Goal: Task Accomplishment & Management: Use online tool/utility

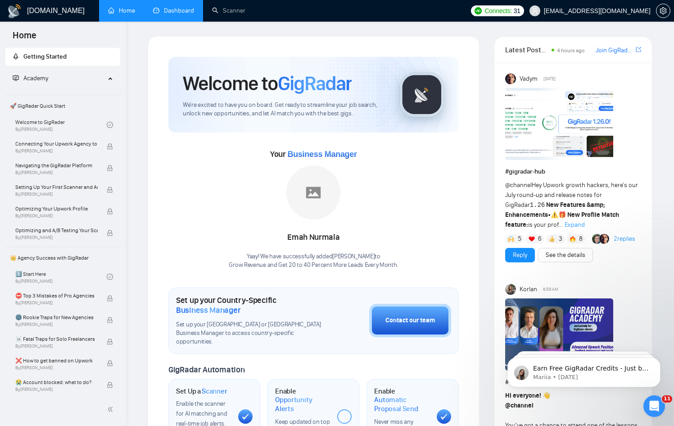
click at [172, 12] on link "Dashboard" at bounding box center [173, 11] width 41 height 8
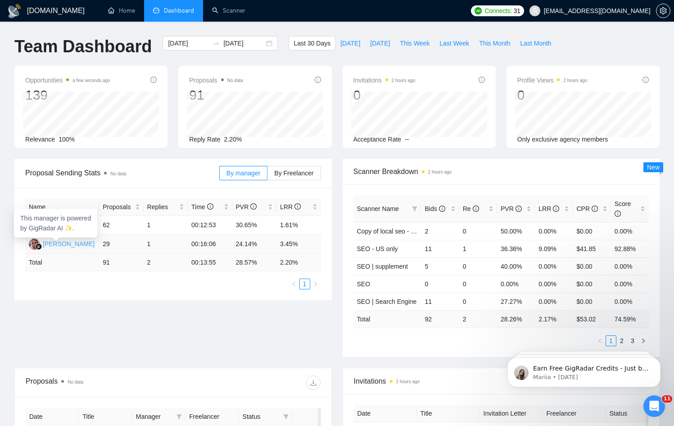
click at [61, 244] on div "[PERSON_NAME]" at bounding box center [69, 244] width 52 height 10
click at [220, 20] on li "Scanner" at bounding box center [228, 11] width 51 height 22
click at [225, 14] on link "Scanner" at bounding box center [228, 11] width 33 height 8
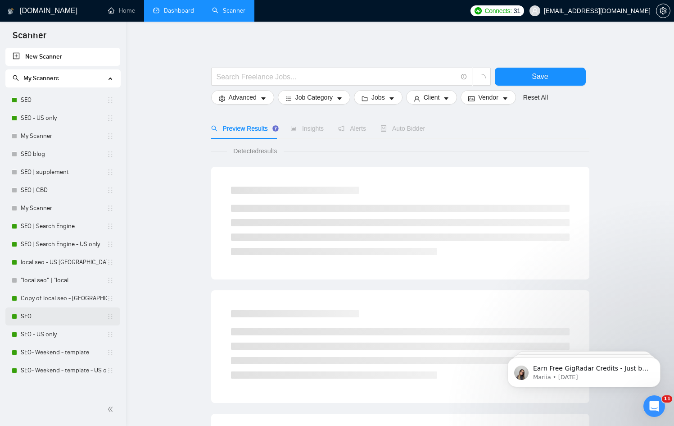
click at [35, 317] on link "SEO" at bounding box center [64, 316] width 86 height 18
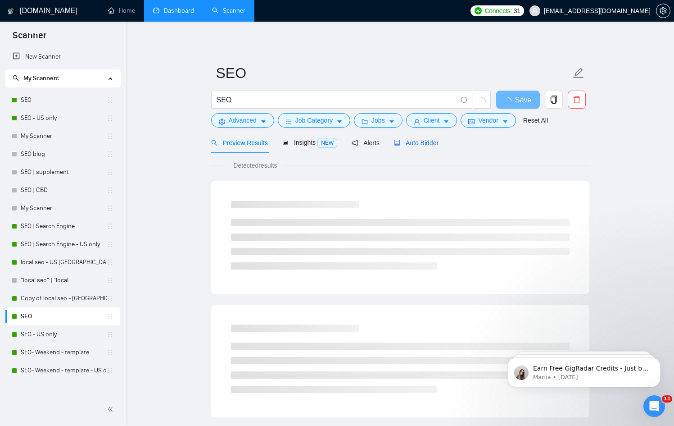
click at [421, 140] on span "Auto Bidder" at bounding box center [416, 142] width 45 height 7
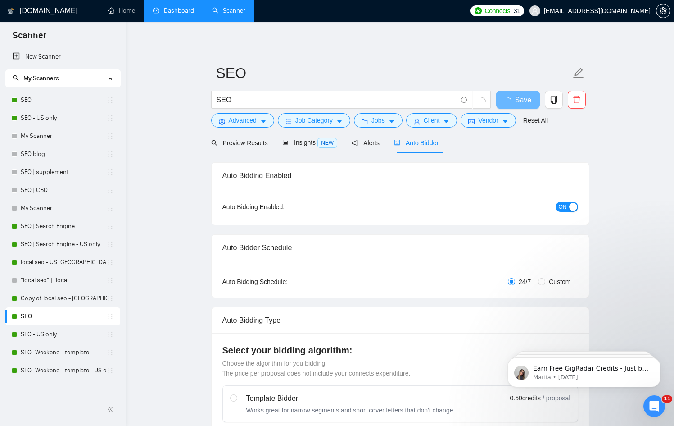
radio input "false"
radio input "true"
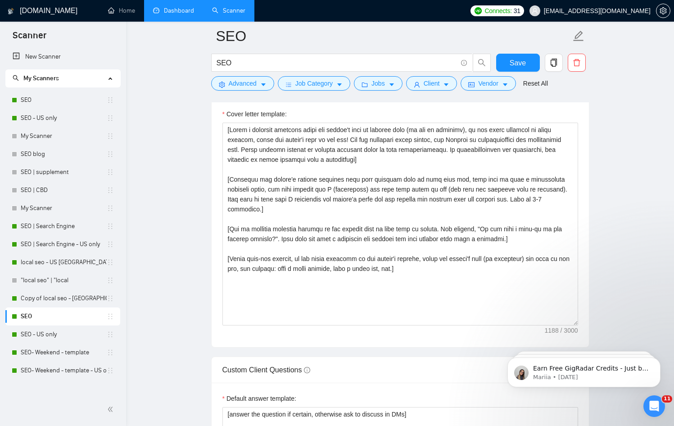
scroll to position [1181, 0]
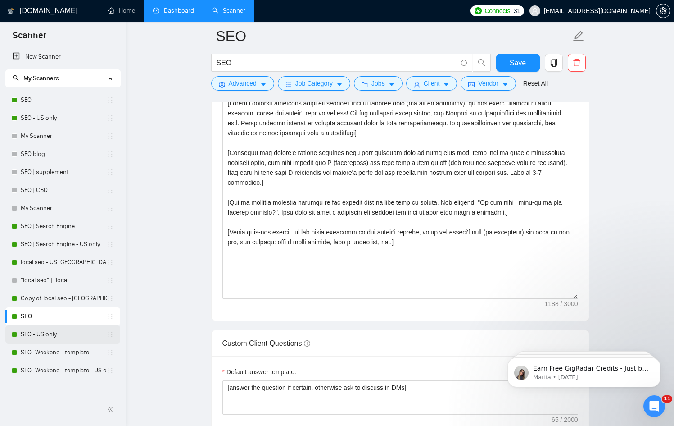
click at [51, 333] on link "SEO - US only" at bounding box center [64, 334] width 86 height 18
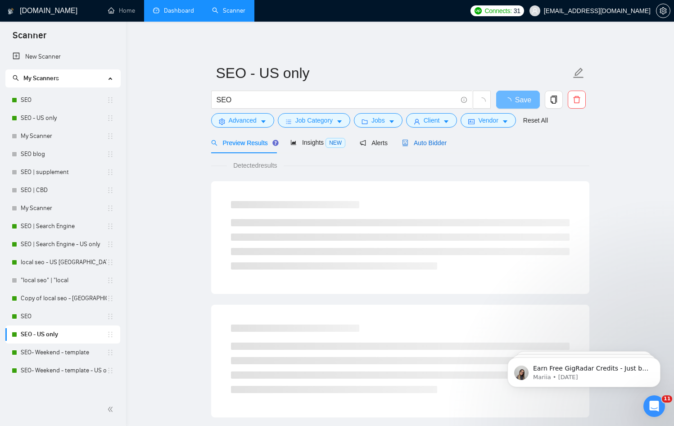
click at [426, 143] on span "Auto Bidder" at bounding box center [424, 142] width 45 height 7
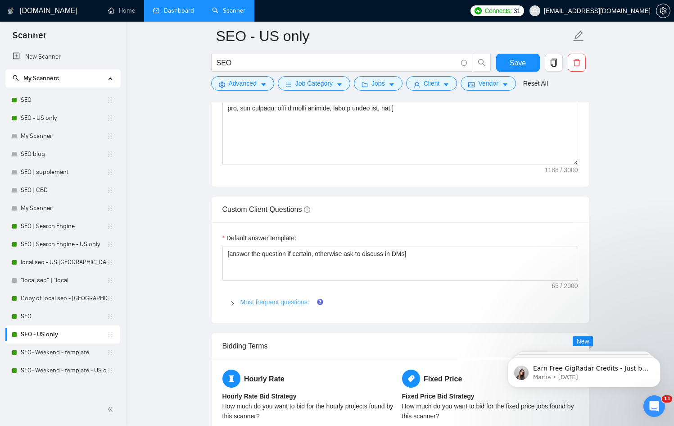
scroll to position [1317, 0]
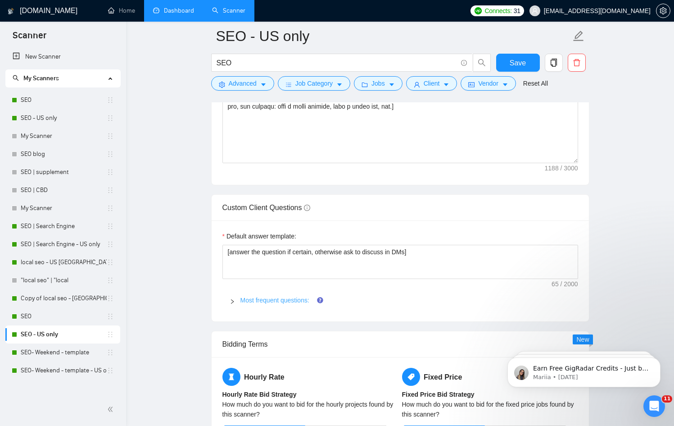
click at [281, 303] on link "Most frequent questions:" at bounding box center [274, 299] width 69 height 7
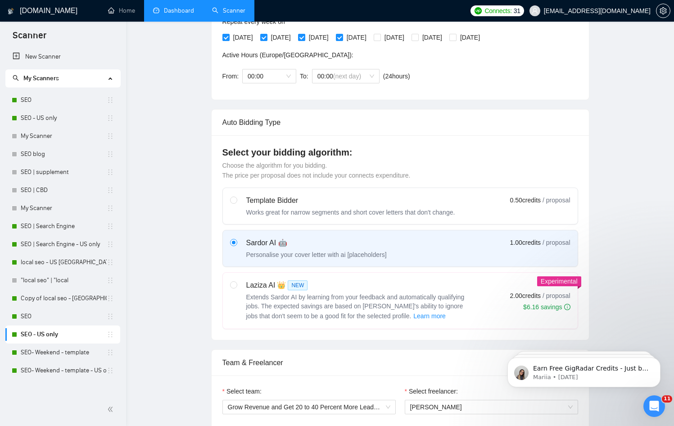
scroll to position [0, 0]
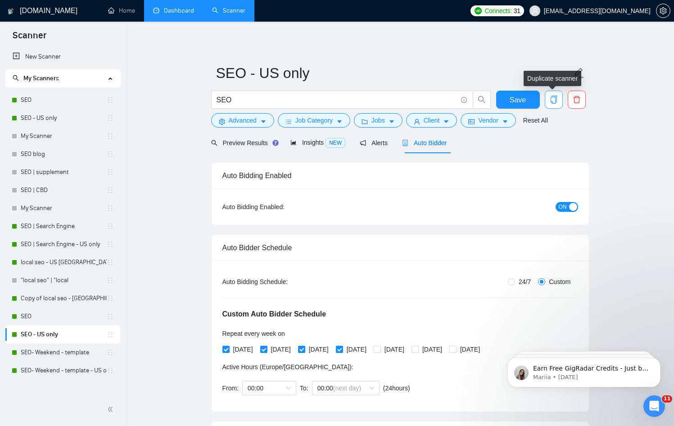
click at [554, 101] on icon "copy" at bounding box center [554, 99] width 8 height 8
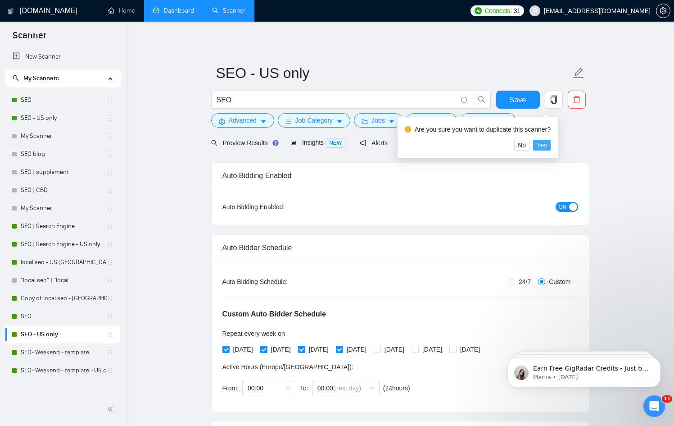
click at [547, 144] on span "Yes" at bounding box center [542, 145] width 10 height 10
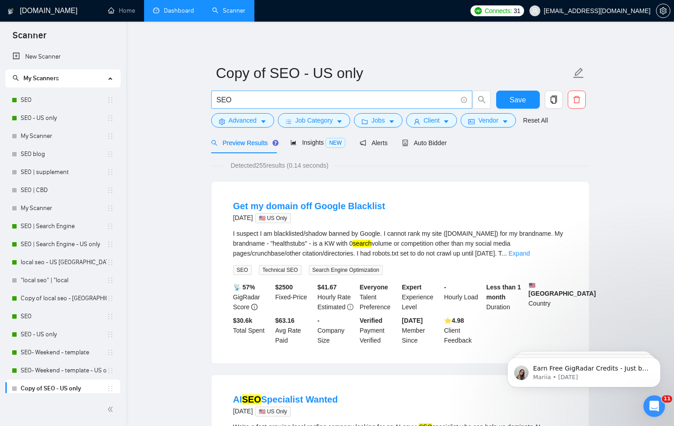
click at [240, 98] on input "SEO" at bounding box center [337, 99] width 240 height 11
type input "S"
type input "B"
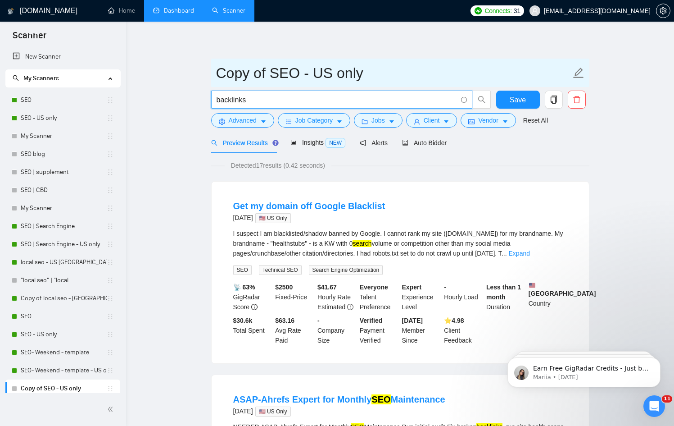
type input "backlinks"
drag, startPoint x: 242, startPoint y: 66, endPoint x: 206, endPoint y: 63, distance: 36.1
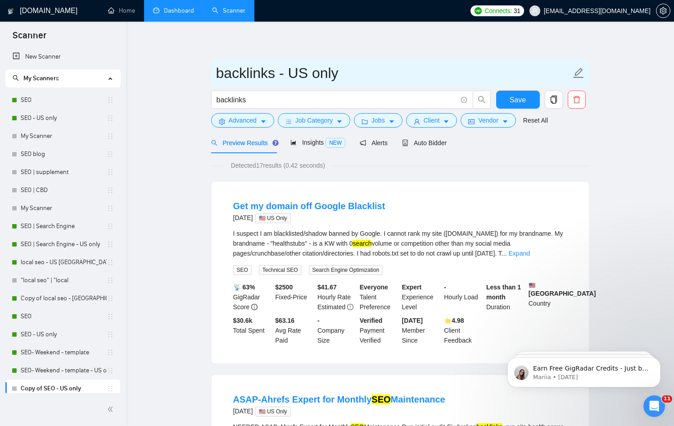
drag, startPoint x: 280, startPoint y: 73, endPoint x: 381, endPoint y: 82, distance: 101.7
click at [373, 82] on input "backlinks - US only" at bounding box center [393, 73] width 355 height 23
type input "backlinks"
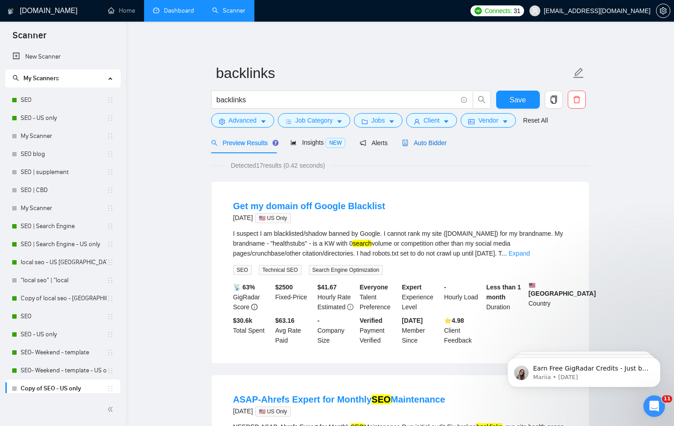
click at [444, 140] on span "Auto Bidder" at bounding box center [424, 142] width 45 height 7
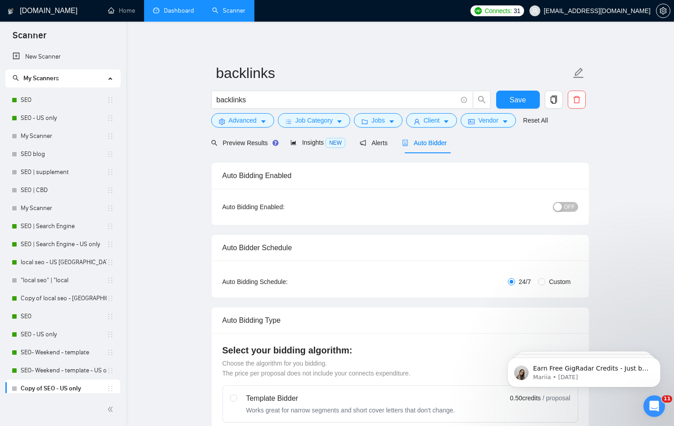
radio input "false"
radio input "true"
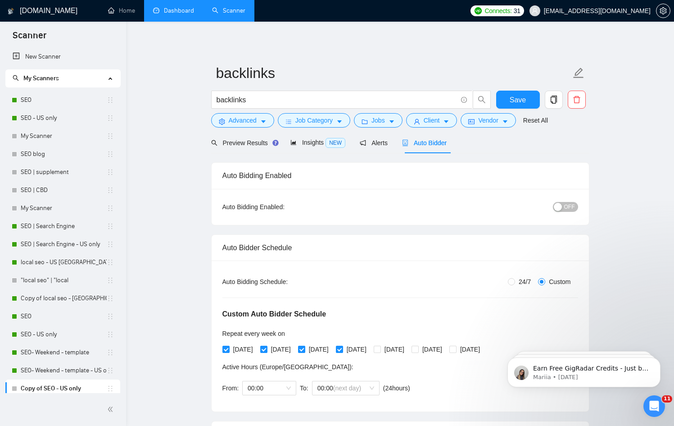
click at [570, 205] on span "OFF" at bounding box center [569, 207] width 11 height 10
click at [485, 122] on span "Vendor" at bounding box center [488, 120] width 20 height 10
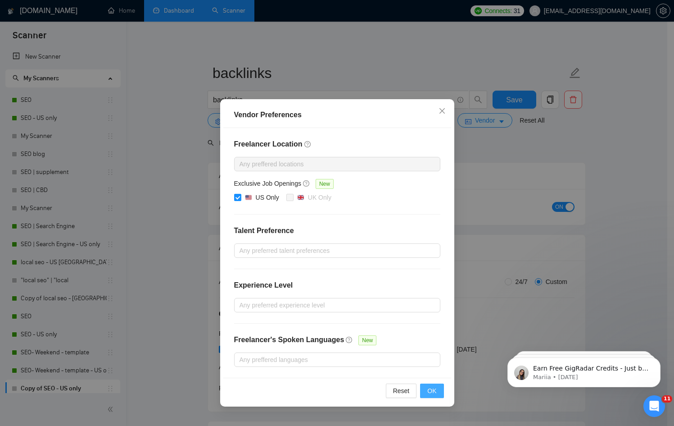
click at [434, 391] on span "OK" at bounding box center [431, 390] width 9 height 10
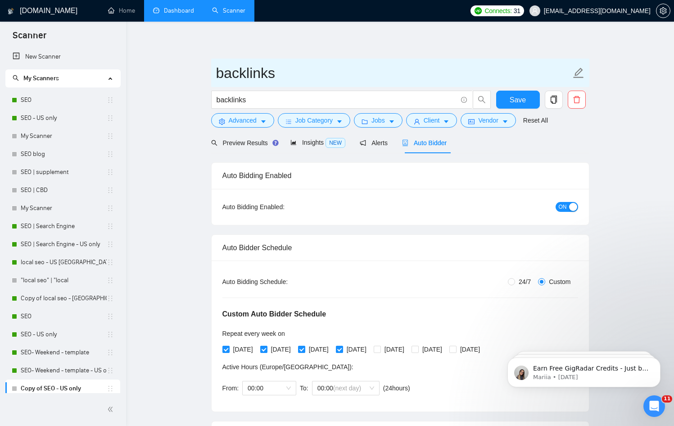
click at [517, 67] on input "backlinks" at bounding box center [393, 73] width 355 height 23
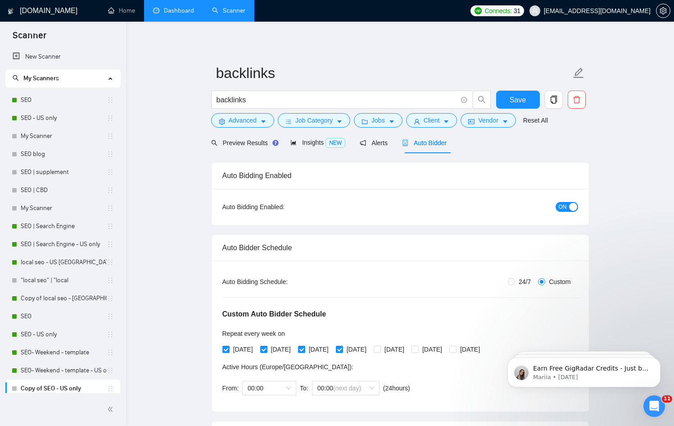
click at [514, 103] on span "Save" at bounding box center [518, 99] width 16 height 11
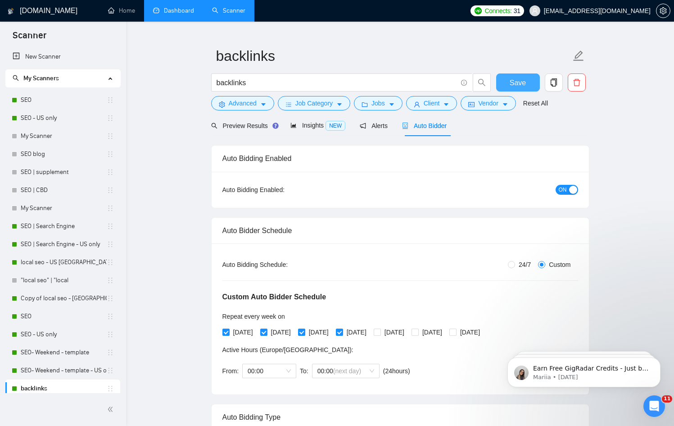
scroll to position [18, 0]
click at [516, 81] on span "Save" at bounding box center [518, 82] width 16 height 11
click at [132, 13] on link "Home" at bounding box center [121, 11] width 27 height 8
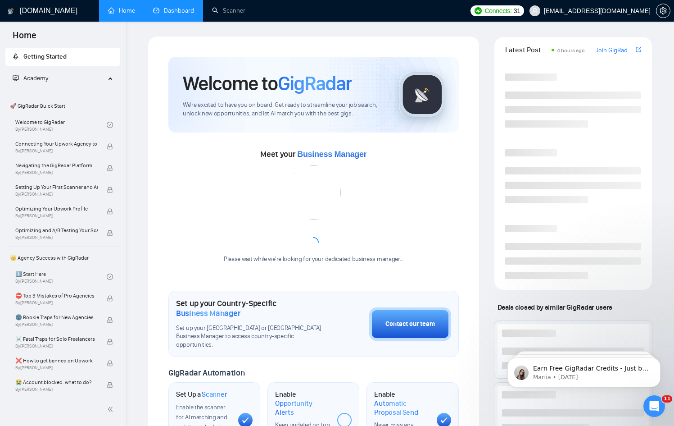
click at [189, 13] on link "Dashboard" at bounding box center [173, 11] width 41 height 8
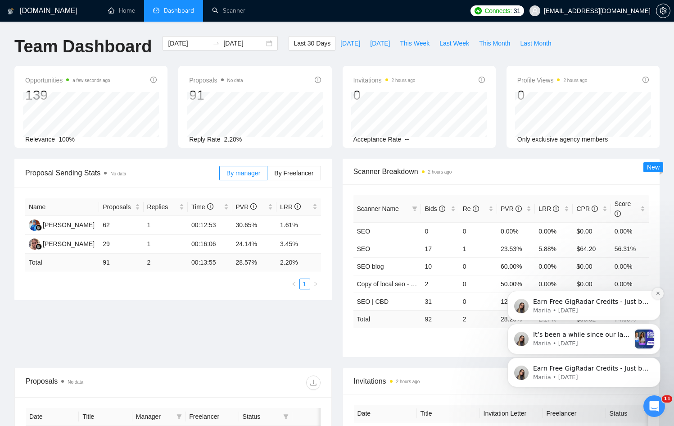
click at [656, 295] on icon "Dismiss notification" at bounding box center [658, 292] width 5 height 5
click at [655, 322] on button "Dismiss notification" at bounding box center [658, 326] width 12 height 12
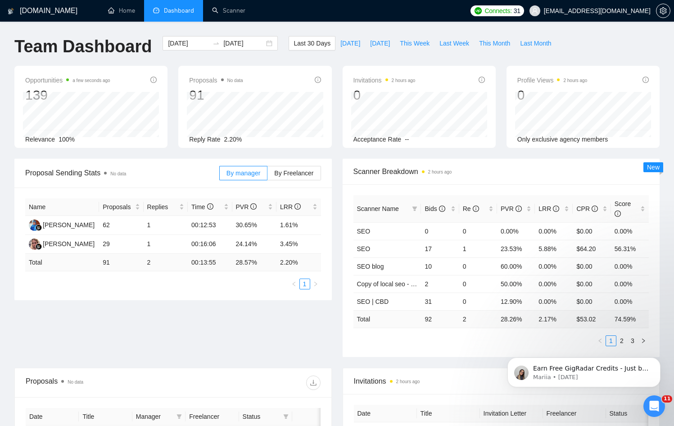
click at [615, 341] on div "Earn Free GigRadar Credits - Just by Sharing Your Story! 💬 Want more credits fo…" at bounding box center [584, 330] width 166 height 113
click at [618, 342] on div "Earn Free GigRadar Credits - Just by Sharing Your Story! 💬 Want more credits fo…" at bounding box center [584, 330] width 166 height 113
click at [616, 340] on div "Earn Free GigRadar Credits - Just by Sharing Your Story! 💬 Want more credits fo…" at bounding box center [584, 330] width 166 height 113
click at [619, 344] on div "Earn Free GigRadar Credits - Just by Sharing Your Story! 💬 Want more credits fo…" at bounding box center [584, 330] width 166 height 113
drag, startPoint x: 617, startPoint y: 342, endPoint x: 622, endPoint y: 342, distance: 5.0
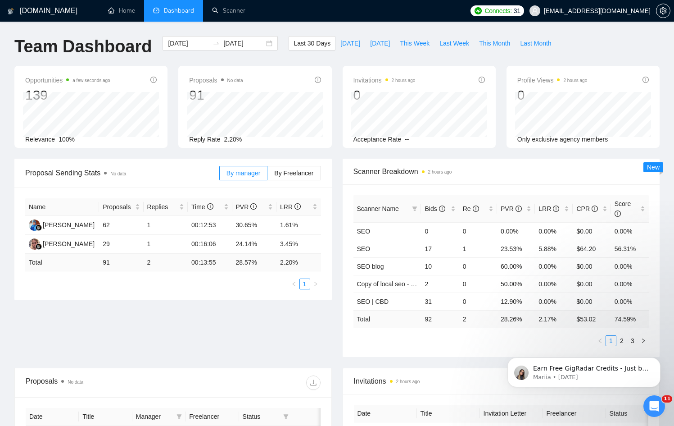
click at [620, 342] on div "Earn Free GigRadar Credits - Just by Sharing Your Story! 💬 Want more credits fo…" at bounding box center [584, 330] width 166 height 113
click at [626, 341] on div "Earn Free GigRadar Credits - Just by Sharing Your Story! 💬 Want more credits fo…" at bounding box center [584, 330] width 166 height 113
click at [617, 340] on div "Earn Free GigRadar Credits - Just by Sharing Your Story! 💬 Want more credits fo…" at bounding box center [584, 330] width 166 height 113
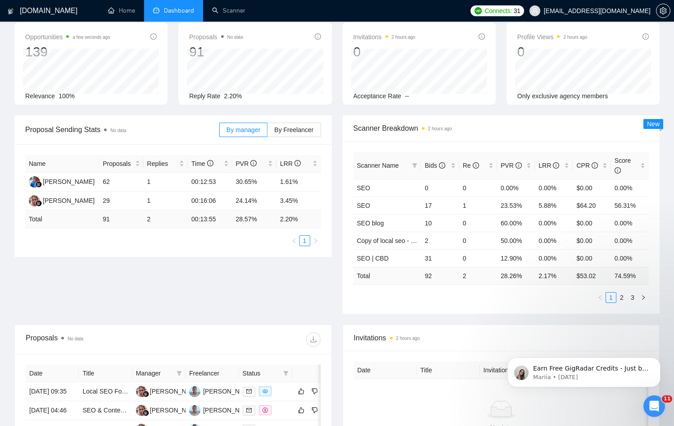
scroll to position [63, 0]
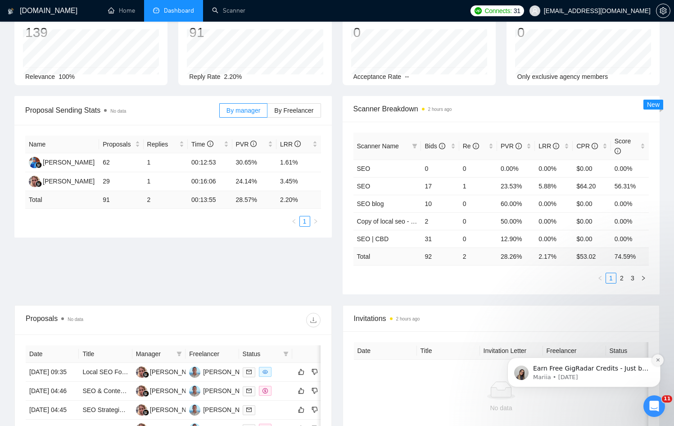
click at [661, 359] on button "Dismiss notification" at bounding box center [658, 360] width 12 height 12
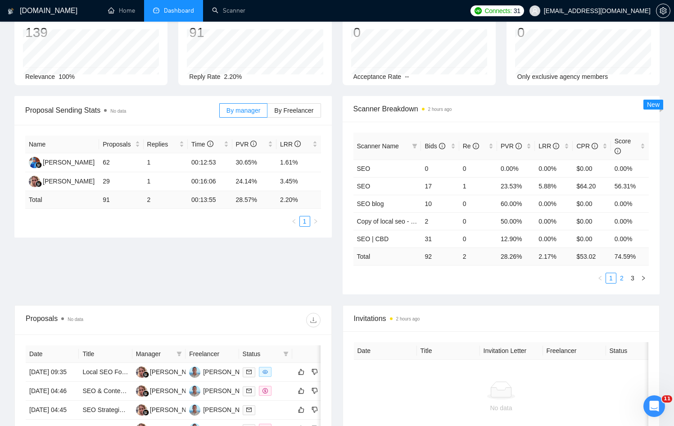
click at [621, 278] on link "2" at bounding box center [622, 278] width 10 height 10
click at [618, 277] on link "2" at bounding box center [622, 278] width 10 height 10
click at [621, 277] on link "2" at bounding box center [622, 278] width 10 height 10
click at [611, 276] on link "1" at bounding box center [611, 278] width 10 height 10
click at [621, 276] on link "2" at bounding box center [622, 278] width 10 height 10
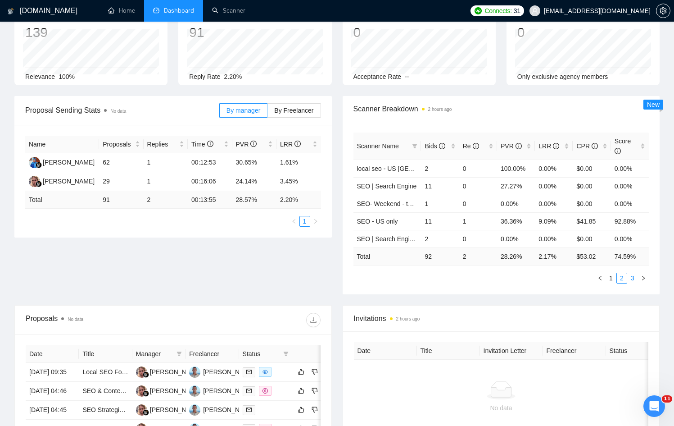
click at [630, 278] on link "3" at bounding box center [633, 278] width 10 height 10
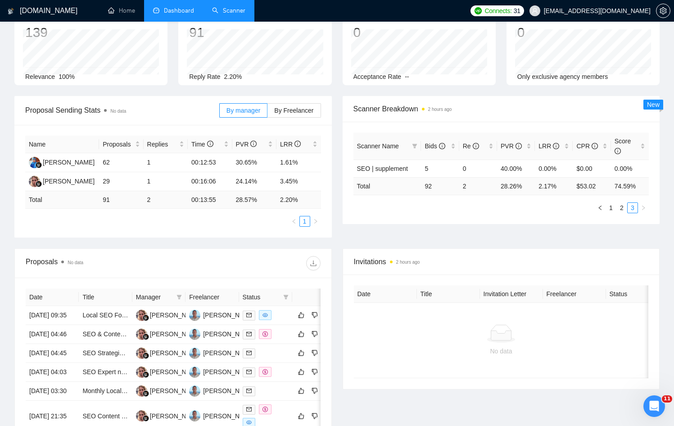
click at [236, 10] on link "Scanner" at bounding box center [228, 11] width 33 height 8
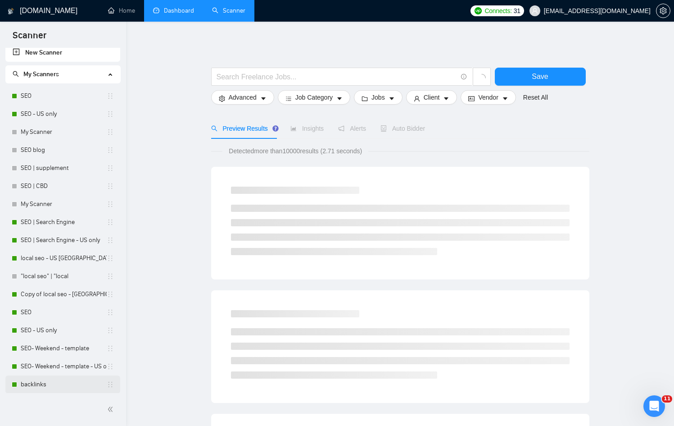
scroll to position [5, 0]
click at [54, 352] on link "SEO- Weekend - template" at bounding box center [64, 348] width 86 height 18
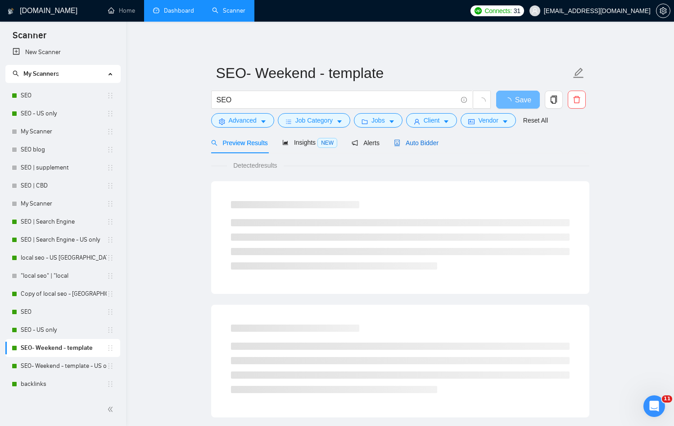
click at [426, 142] on span "Auto Bidder" at bounding box center [416, 142] width 45 height 7
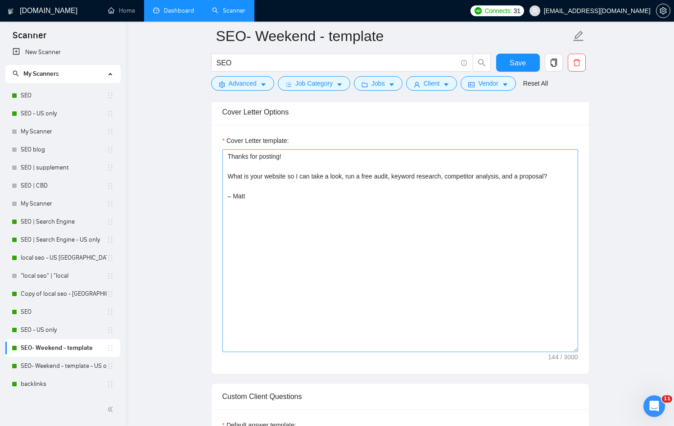
scroll to position [705, 0]
click at [275, 218] on textarea "Thanks for posting! What is your website so I can take a look, run a free audit…" at bounding box center [400, 249] width 356 height 203
drag, startPoint x: 269, startPoint y: 210, endPoint x: 215, endPoint y: 141, distance: 87.3
click at [215, 141] on div "Cover Letter template: Thanks for posting! What is your website so I can take a…" at bounding box center [400, 248] width 377 height 249
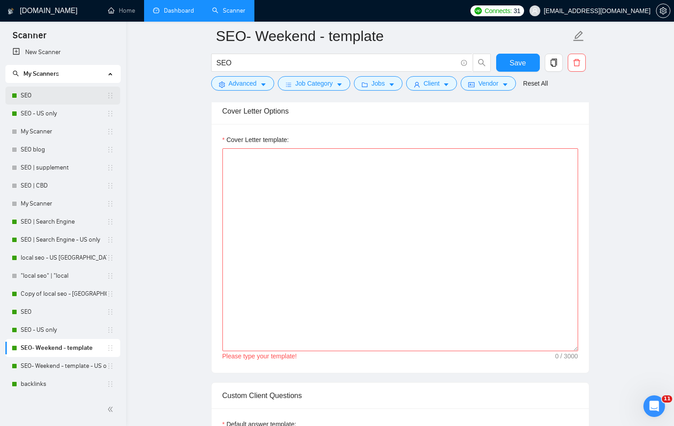
click at [40, 100] on link "SEO" at bounding box center [64, 95] width 86 height 18
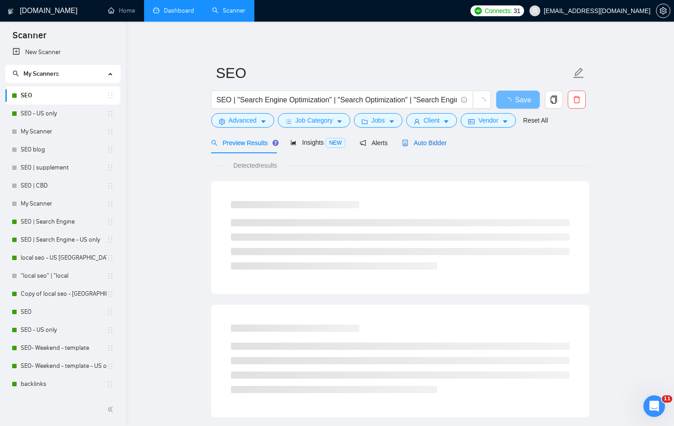
click at [437, 140] on span "Auto Bidder" at bounding box center [424, 142] width 45 height 7
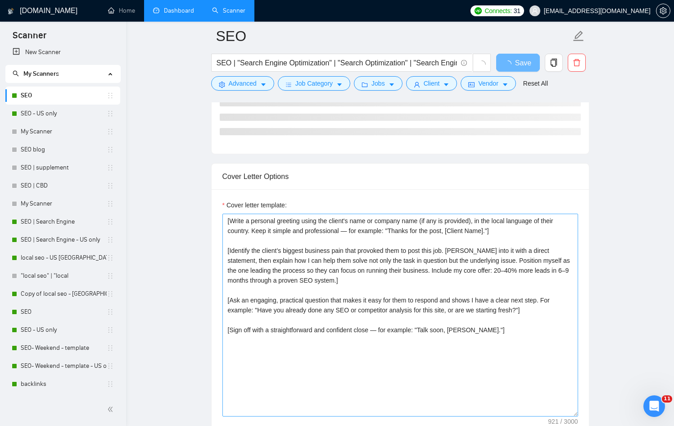
scroll to position [956, 0]
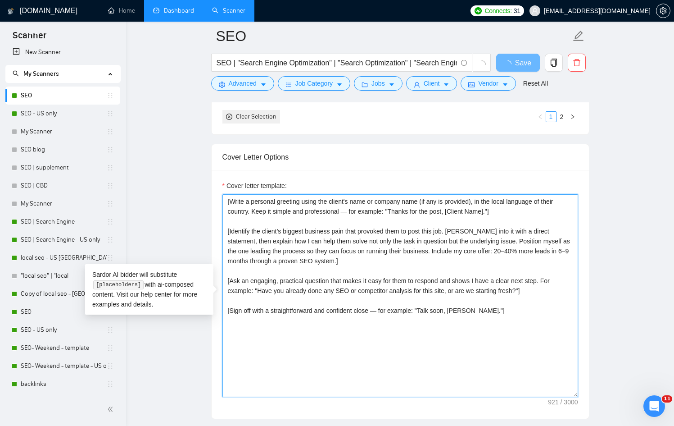
drag, startPoint x: 374, startPoint y: 294, endPoint x: 199, endPoint y: 192, distance: 203.0
click at [199, 192] on main "SEO SEO | "Search Engine Optimization" | "Search Optimization" | "Search Engine…" at bounding box center [399, 413] width 519 height 2667
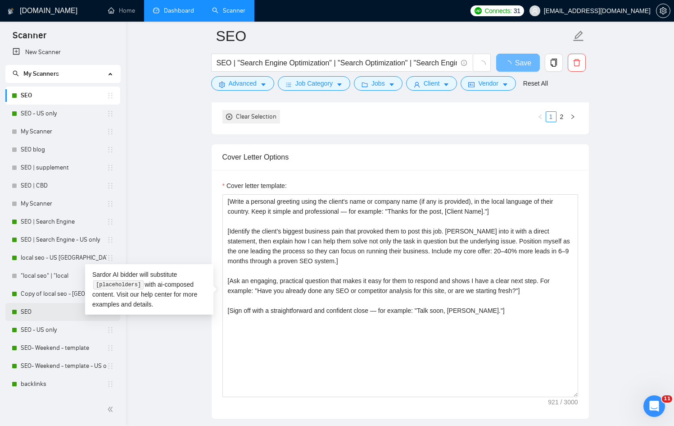
click at [48, 314] on link "SEO" at bounding box center [64, 312] width 86 height 18
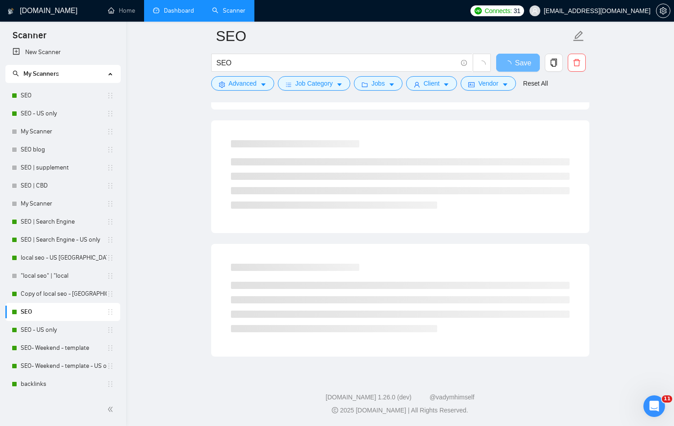
scroll to position [438, 0]
click at [59, 349] on link "SEO- Weekend - template" at bounding box center [64, 348] width 86 height 18
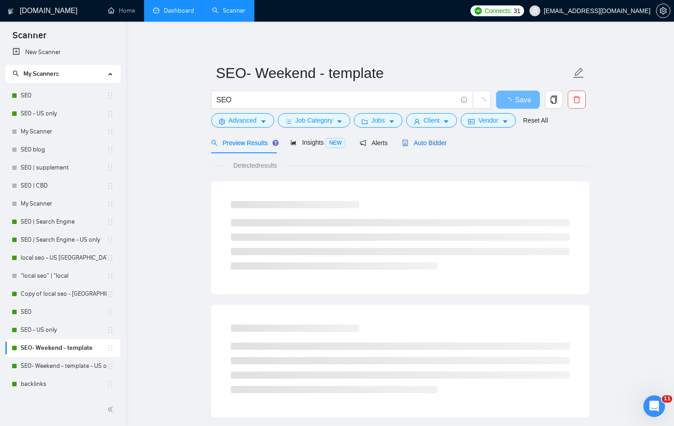
click at [442, 140] on span "Auto Bidder" at bounding box center [424, 142] width 45 height 7
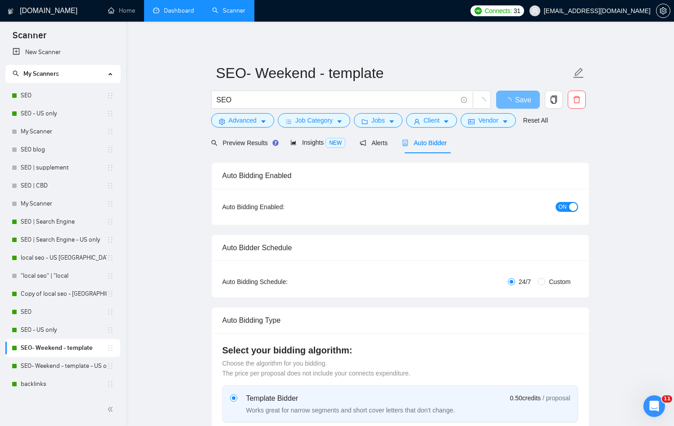
radio input "false"
radio input "true"
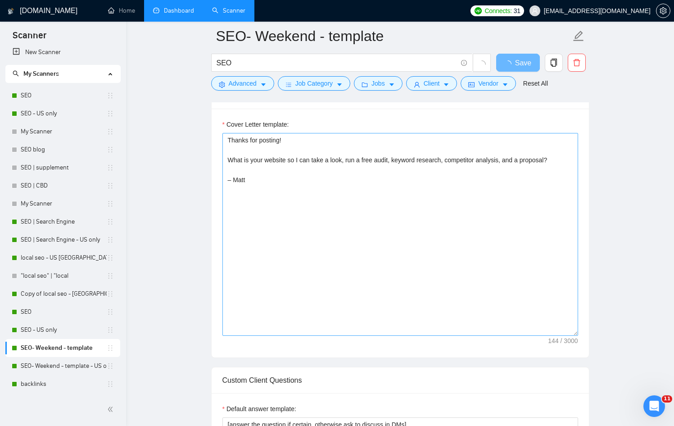
scroll to position [688, 0]
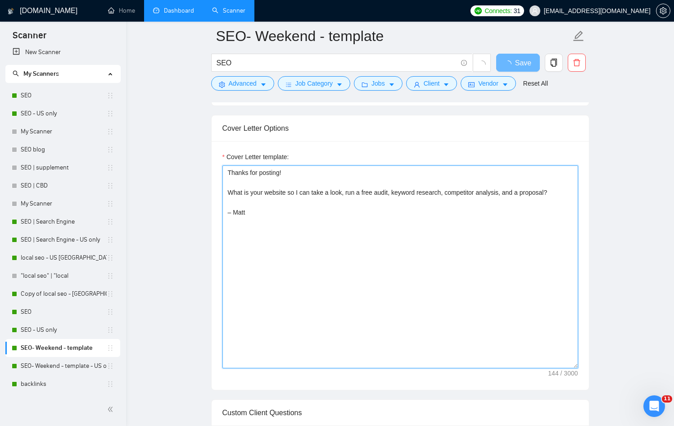
drag, startPoint x: 262, startPoint y: 219, endPoint x: 211, endPoint y: 177, distance: 66.2
click at [211, 177] on div "Cover Letter Options Cover Letter template: Thanks for posting! What is your we…" at bounding box center [400, 252] width 378 height 275
drag, startPoint x: 226, startPoint y: 172, endPoint x: 374, endPoint y: 242, distance: 163.3
click at [365, 245] on textarea "Thanks for posting! What is your website so I can take a look, run a free audit…" at bounding box center [400, 266] width 356 height 203
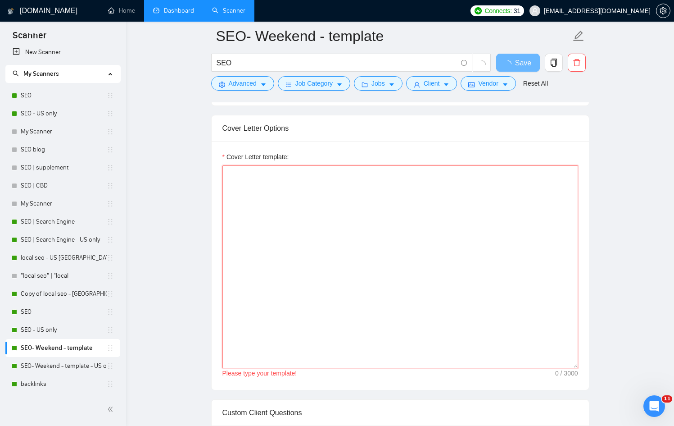
paste textarea "[Write a personal greeting using the client's name or company name (if any is p…"
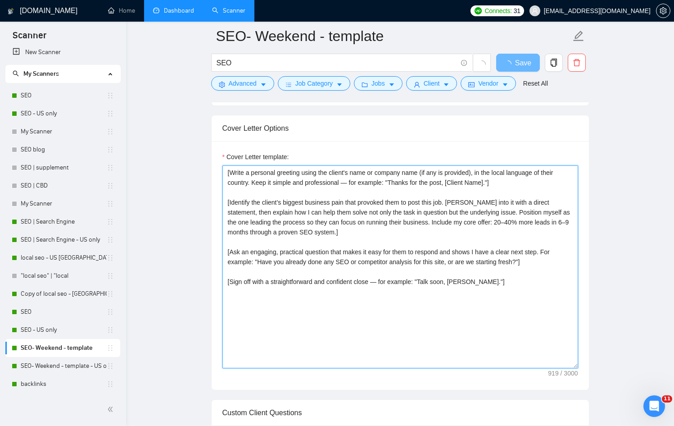
type textarea "[Write a personal greeting using the client's name or company name (if any is p…"
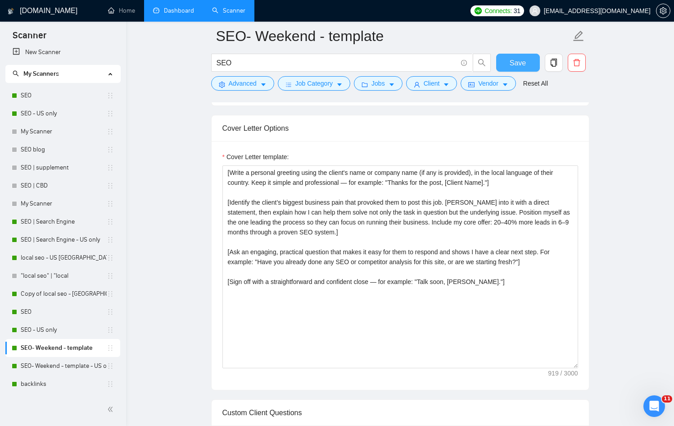
click at [514, 62] on span "Save" at bounding box center [518, 62] width 16 height 11
click at [521, 63] on span "Save" at bounding box center [518, 62] width 16 height 11
click at [513, 65] on span "Save" at bounding box center [518, 62] width 16 height 11
click at [67, 367] on link "SEO- Weekend - template - US only" at bounding box center [64, 366] width 86 height 18
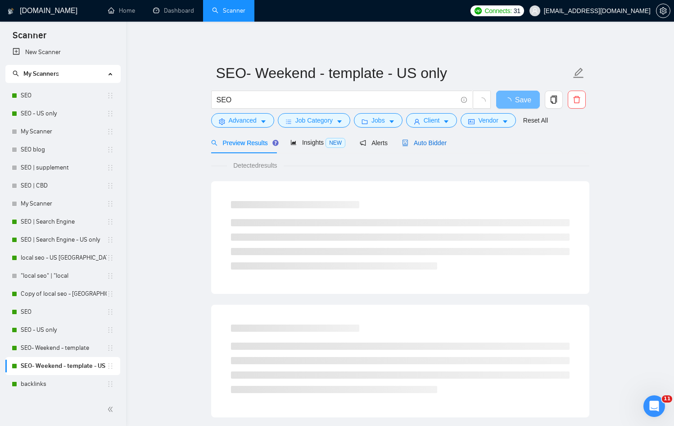
click at [433, 141] on span "Auto Bidder" at bounding box center [424, 142] width 45 height 7
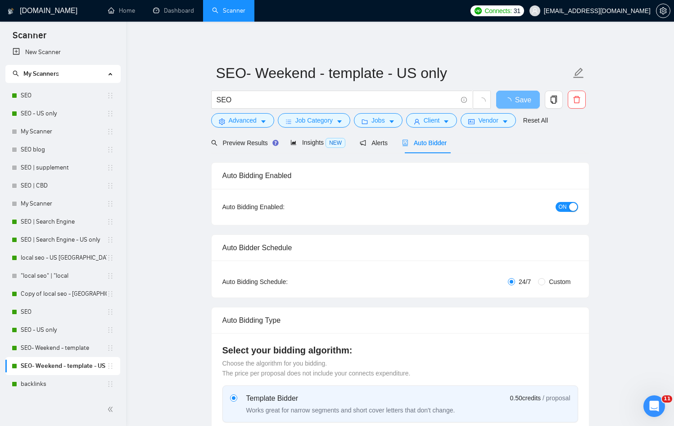
radio input "false"
radio input "true"
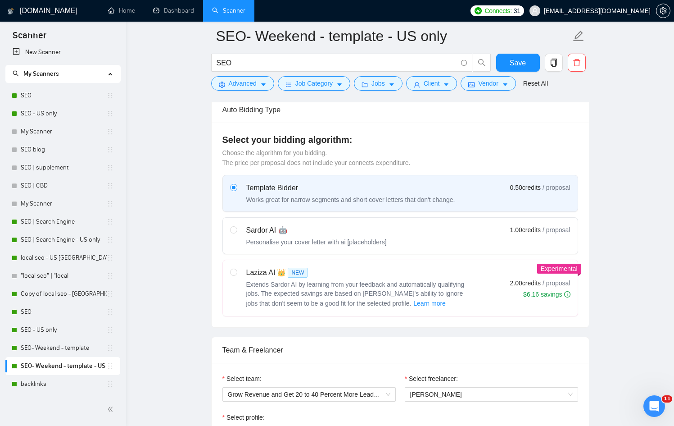
scroll to position [370, 0]
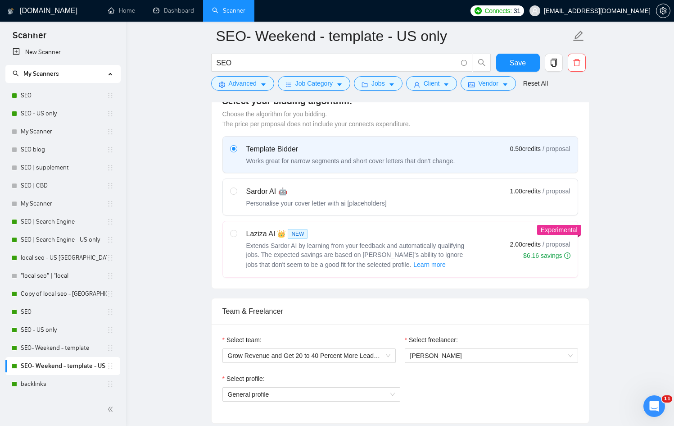
click at [263, 197] on div "Sardor AI 🤖 Personalise your cover letter with ai [placeholders]" at bounding box center [316, 197] width 140 height 22
click at [236, 194] on input "radio" at bounding box center [233, 190] width 6 height 6
radio input "true"
radio input "false"
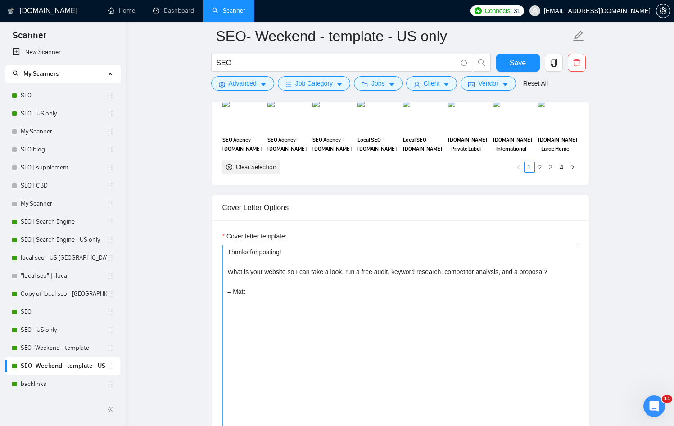
scroll to position [1037, 0]
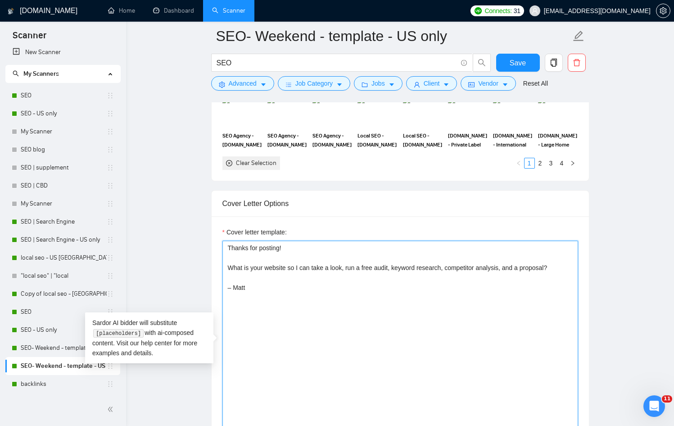
drag, startPoint x: 215, startPoint y: 265, endPoint x: 203, endPoint y: 218, distance: 48.8
click at [202, 219] on main "SEO- Weekend - template - US only SEO Save Advanced Job Category Jobs Client Ve…" at bounding box center [399, 285] width 519 height 2572
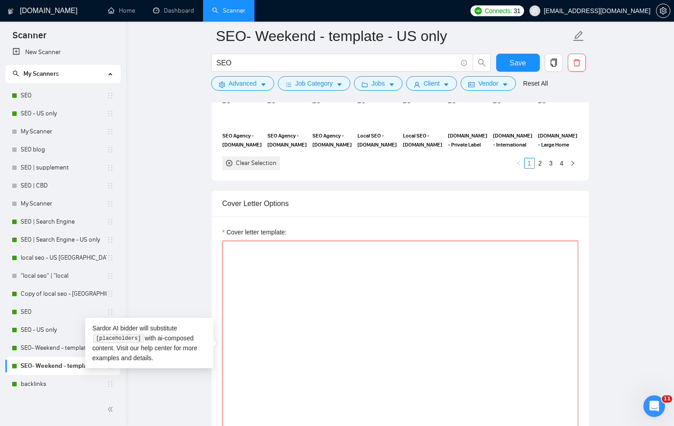
paste textarea "[Write a personal greeting using the client's name or company name (if any is p…"
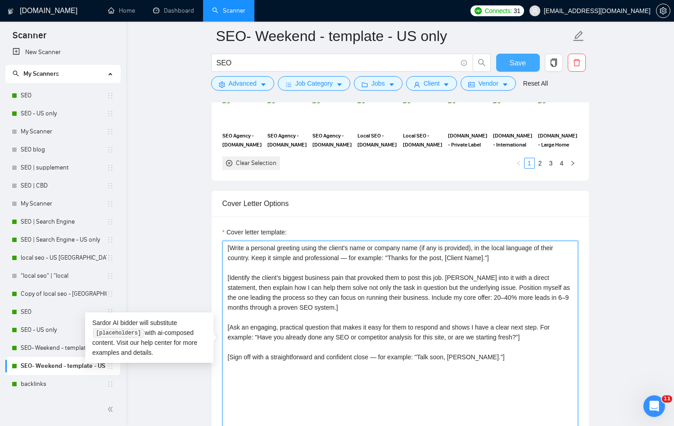
type textarea "[Write a personal greeting using the client's name or company name (if any is p…"
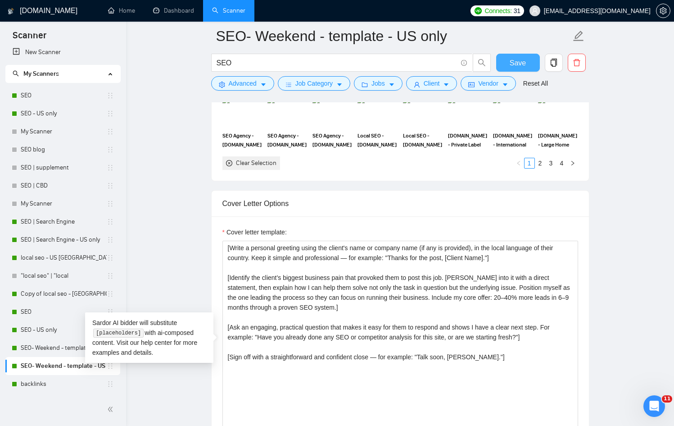
click at [512, 61] on span "Save" at bounding box center [518, 62] width 16 height 11
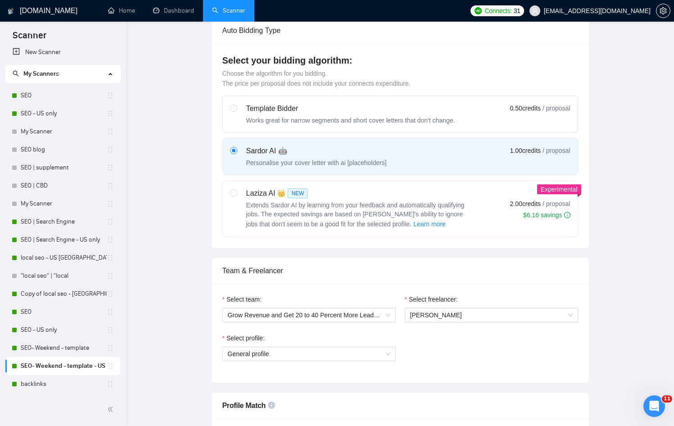
scroll to position [0, 0]
